Goal: Check status: Check status

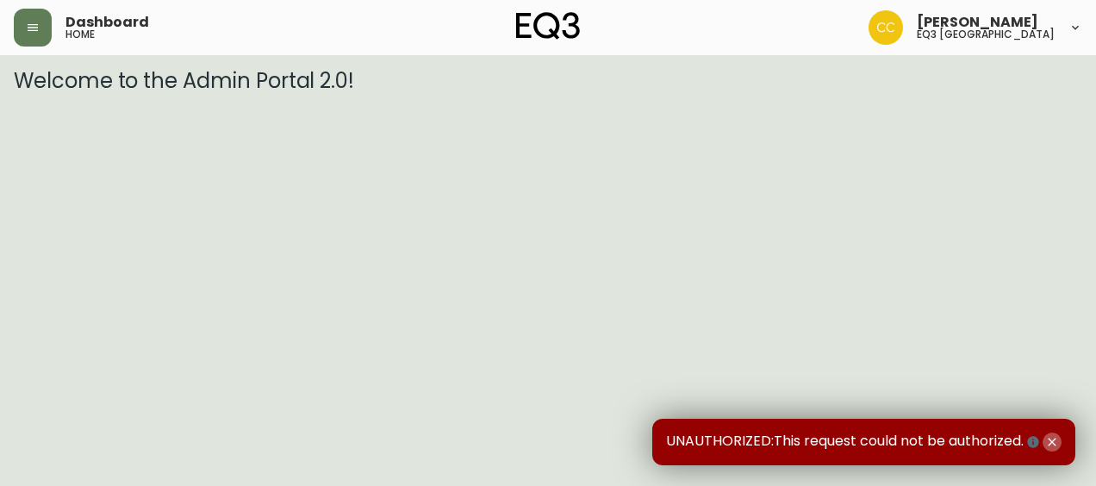
click at [1048, 444] on icon "button" at bounding box center [1052, 442] width 14 height 14
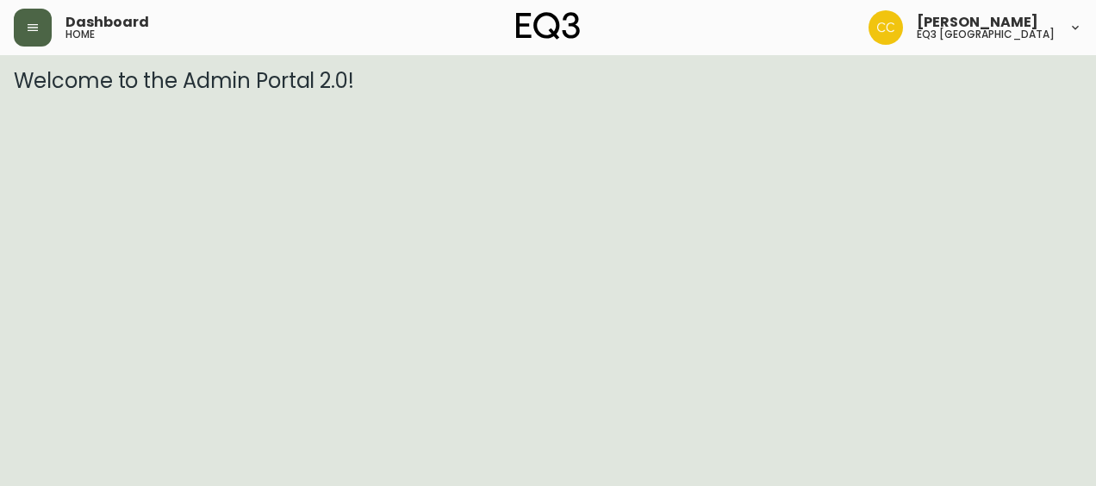
click at [45, 15] on button "button" at bounding box center [33, 28] width 38 height 38
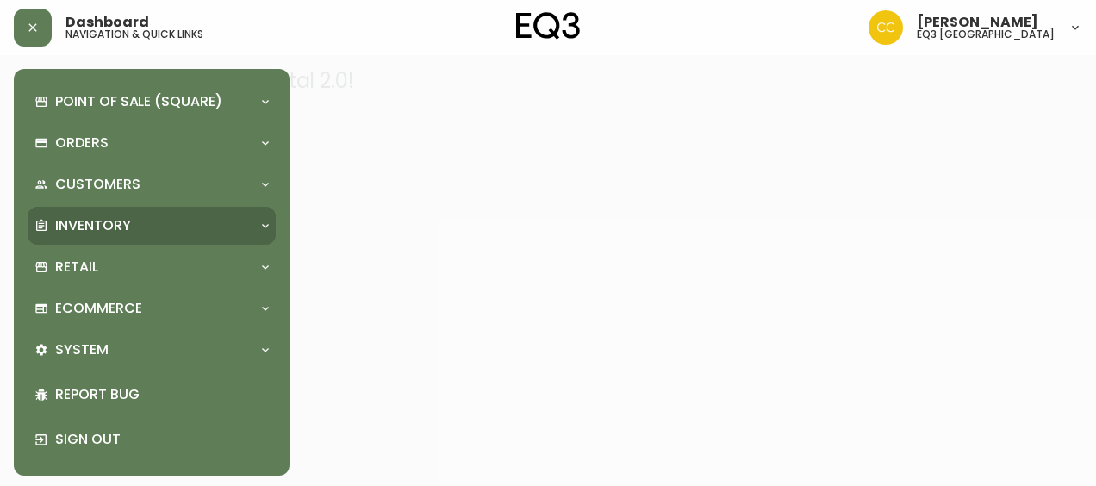
click at [156, 243] on div "Inventory" at bounding box center [152, 226] width 248 height 38
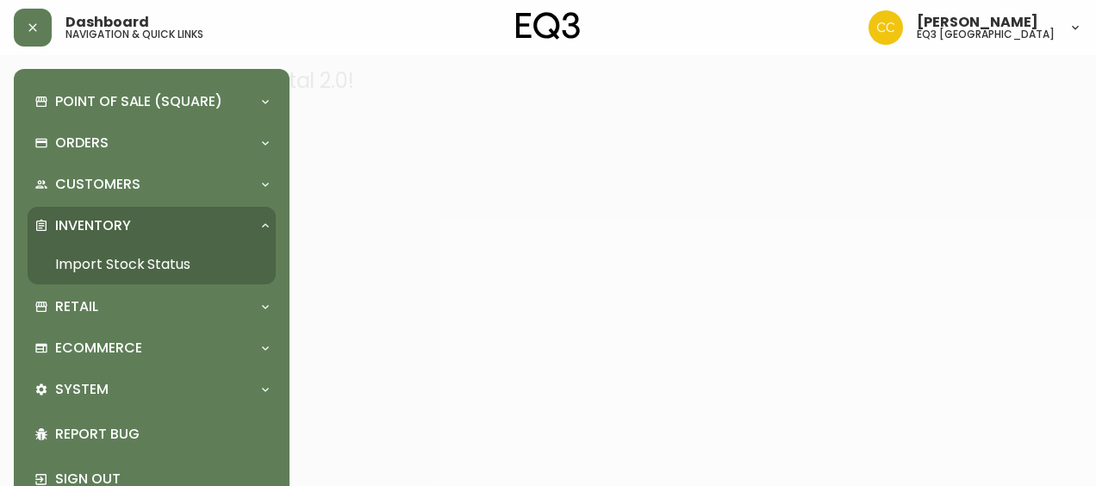
drag, startPoint x: 156, startPoint y: 243, endPoint x: 155, endPoint y: 264, distance: 21.6
click at [155, 264] on div "Inventory Import Stock Status" at bounding box center [152, 246] width 248 height 78
click at [158, 264] on link "Import Stock Status" at bounding box center [152, 265] width 248 height 40
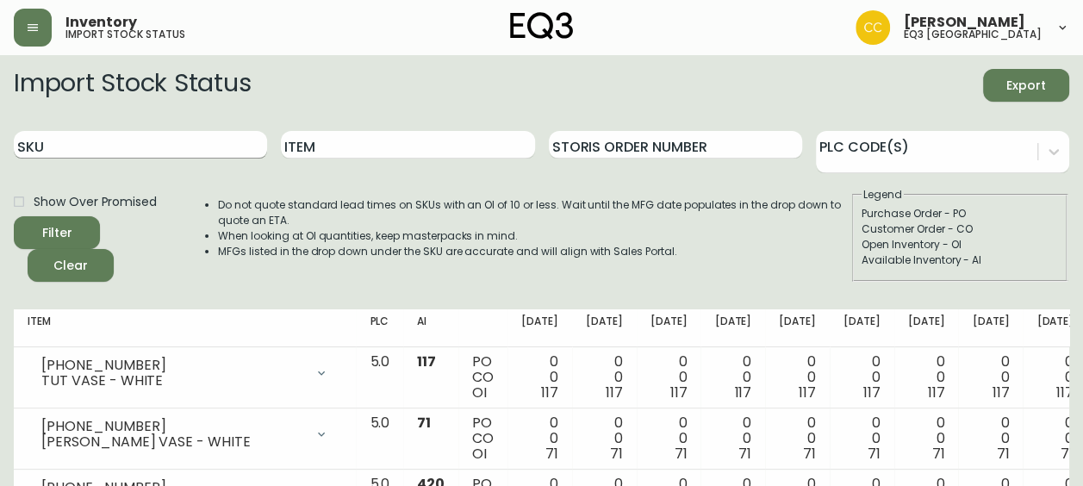
click at [230, 142] on input "SKU" at bounding box center [140, 145] width 253 height 28
paste input "[PHONE_NUMBER]"
type input "[PHONE_NUMBER]"
drag, startPoint x: 184, startPoint y: 150, endPoint x: 0, endPoint y: 144, distance: 184.5
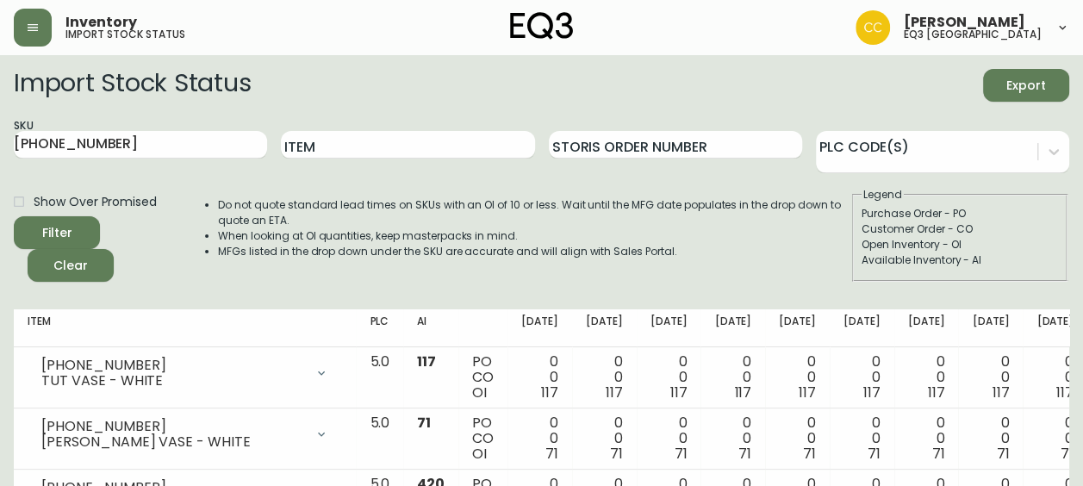
click at [133, 152] on input "[PHONE_NUMBER]" at bounding box center [140, 145] width 253 height 28
click at [136, 140] on input "[PHONE_NUMBER]" at bounding box center [140, 145] width 253 height 28
click at [96, 266] on span "Clear" at bounding box center [70, 266] width 59 height 22
click at [131, 138] on input "SKU" at bounding box center [140, 145] width 253 height 28
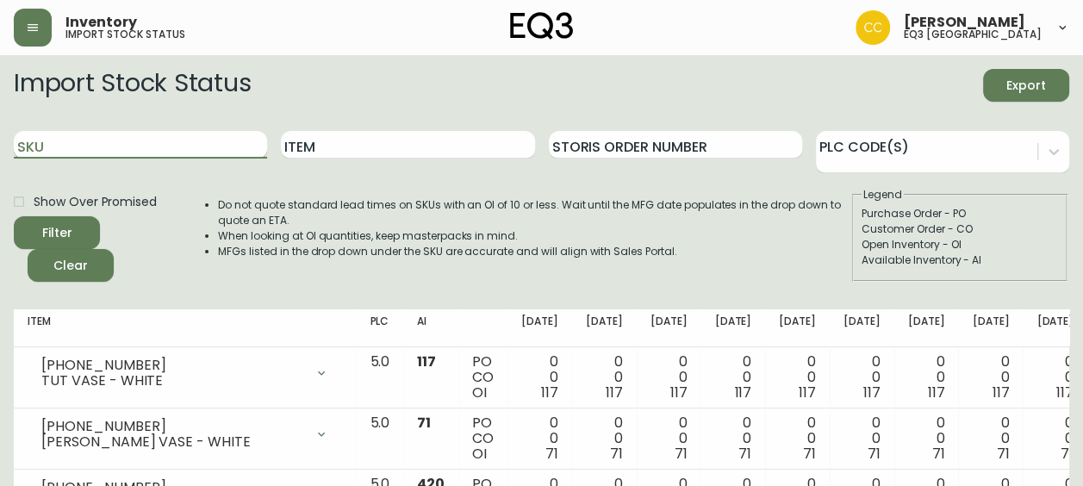
paste input "[PHONE_NUMBER]"
type input "[PHONE_NUMBER]"
click at [14, 216] on button "Filter" at bounding box center [57, 232] width 86 height 33
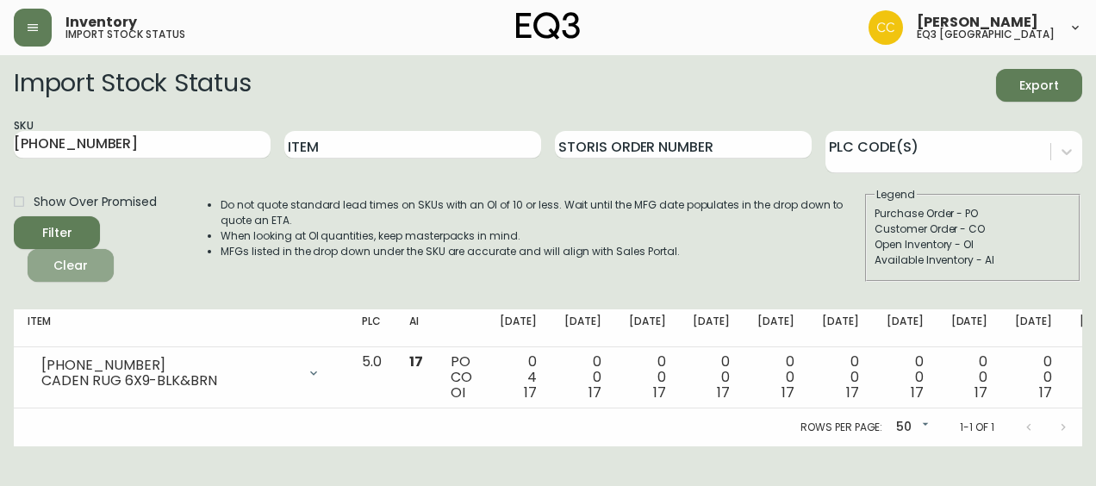
click at [78, 274] on span "Clear" at bounding box center [70, 266] width 59 height 22
